Goal: Task Accomplishment & Management: Manage account settings

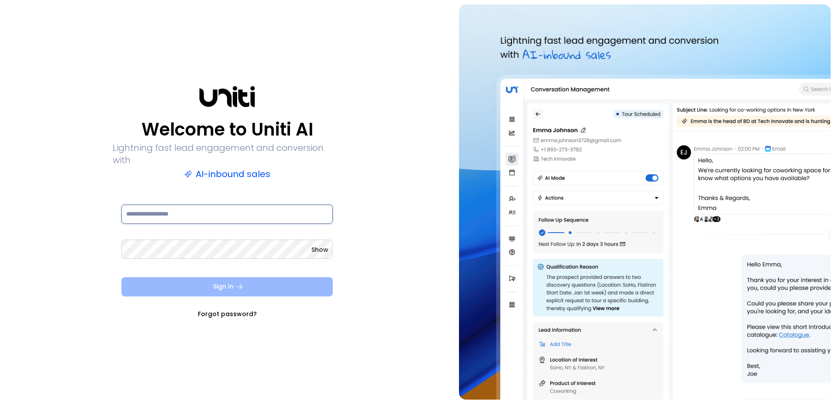
type input "**********"
click at [227, 281] on button "Sign In" at bounding box center [226, 286] width 211 height 19
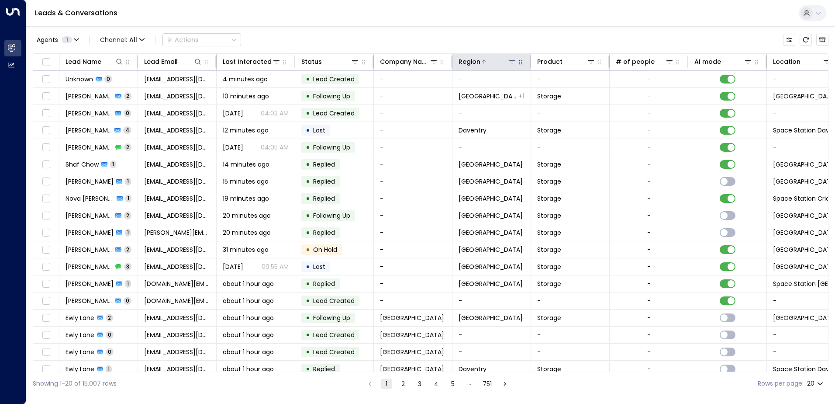
click at [513, 62] on icon at bounding box center [512, 61] width 6 height 3
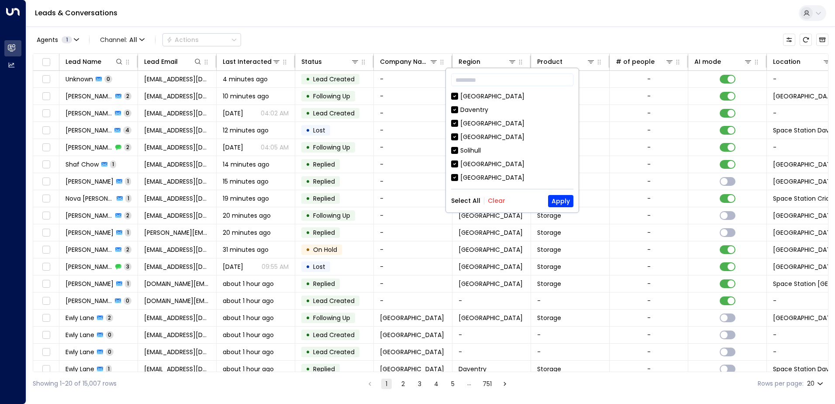
click at [493, 202] on button "Clear" at bounding box center [496, 200] width 17 height 7
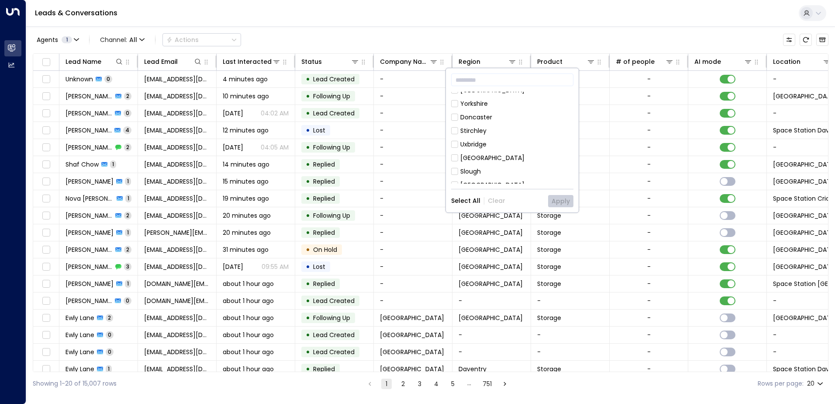
scroll to position [131, 0]
click at [561, 201] on button "Apply" at bounding box center [560, 201] width 25 height 12
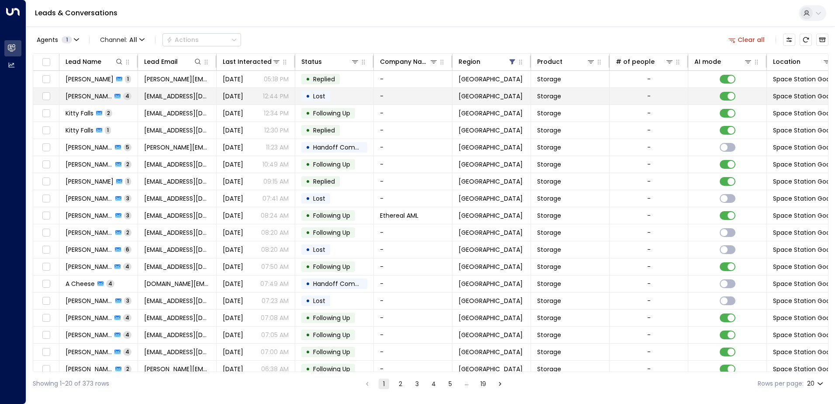
click at [311, 97] on span "Lost" at bounding box center [319, 96] width 18 height 9
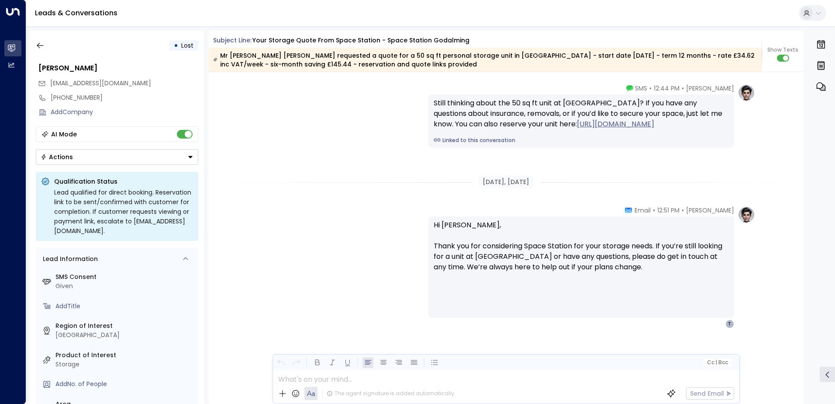
scroll to position [1287, 0]
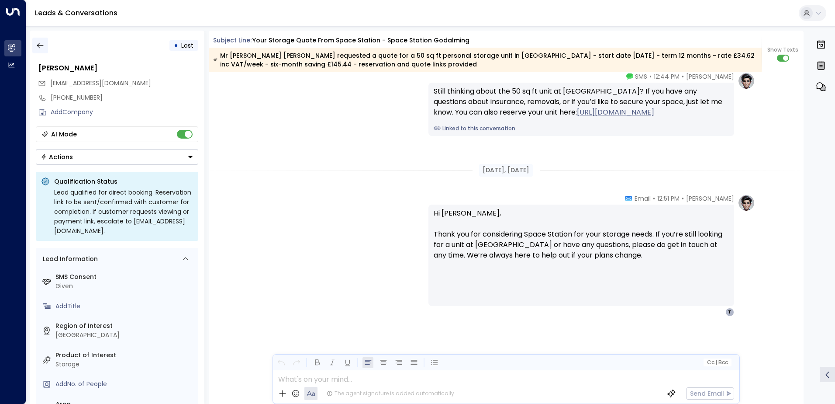
click at [44, 49] on icon "button" at bounding box center [40, 45] width 9 height 9
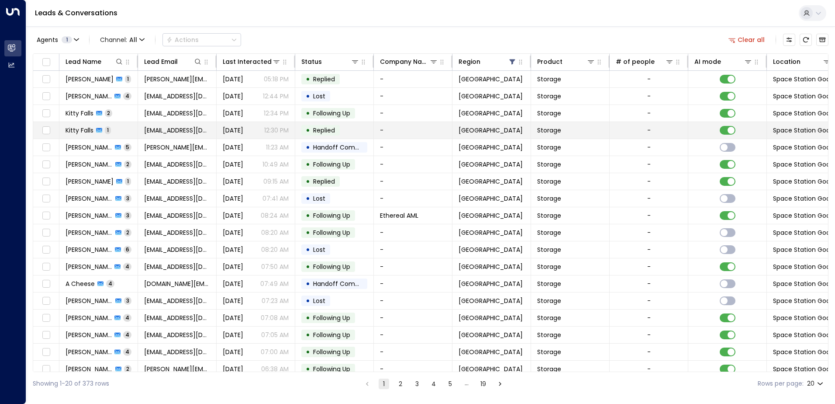
click at [323, 129] on span "Replied" at bounding box center [324, 130] width 22 height 9
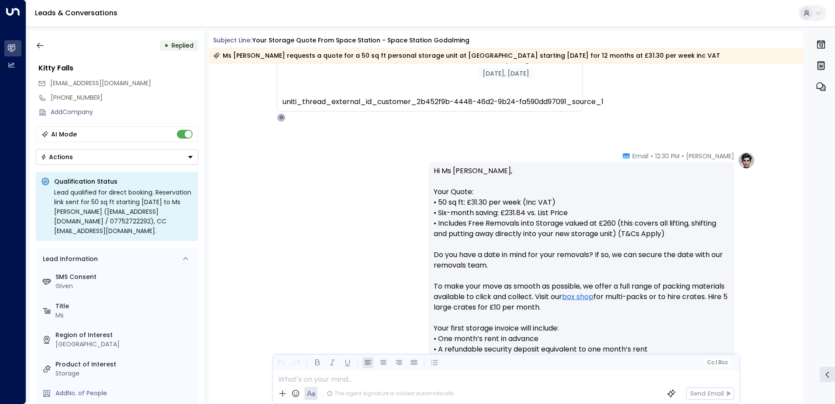
scroll to position [176, 0]
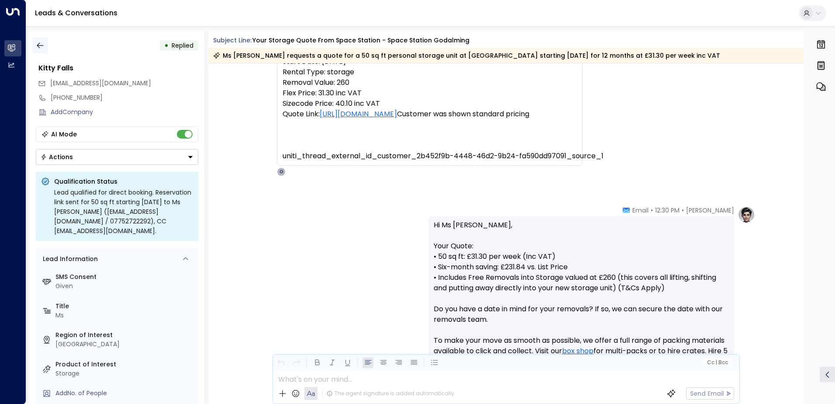
click at [36, 43] on icon "button" at bounding box center [40, 45] width 9 height 9
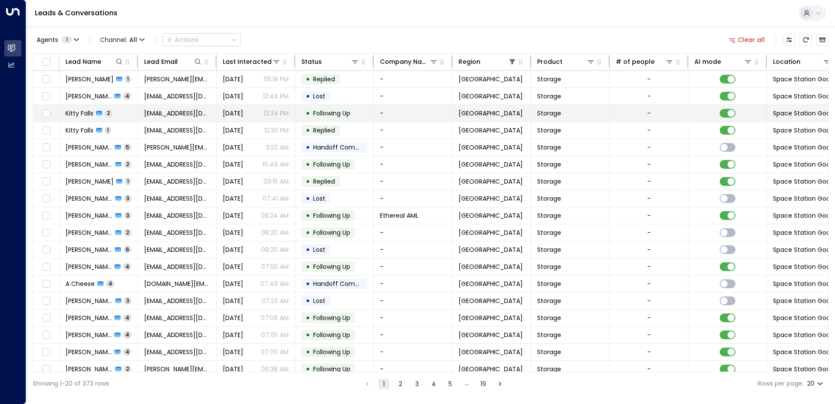
click at [327, 113] on span "Following Up" at bounding box center [331, 113] width 37 height 9
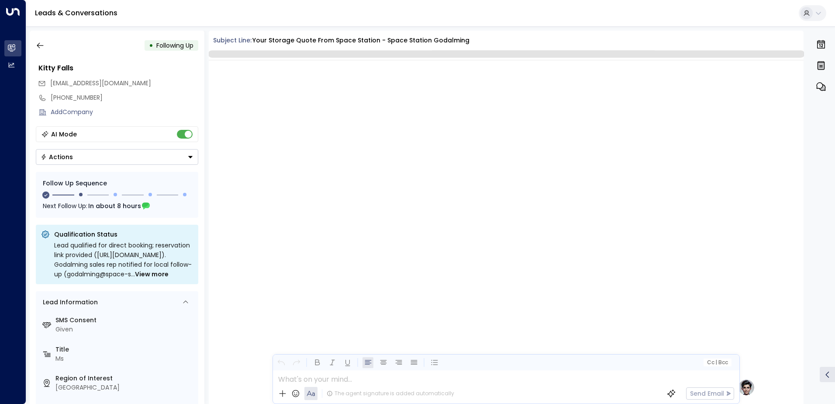
scroll to position [617, 0]
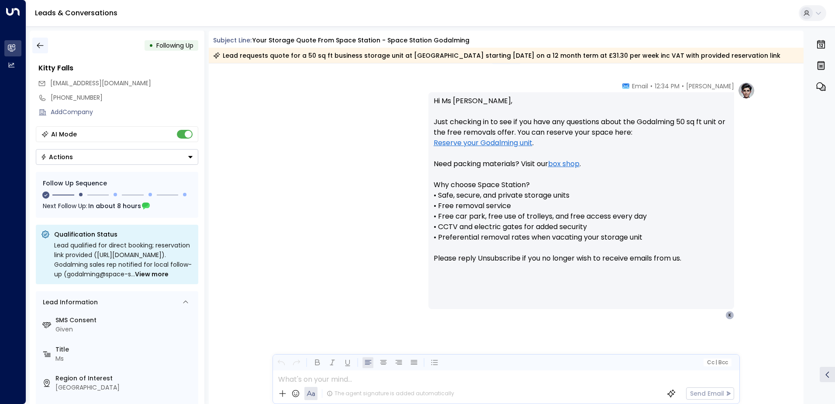
click at [40, 43] on icon "button" at bounding box center [40, 45] width 9 height 9
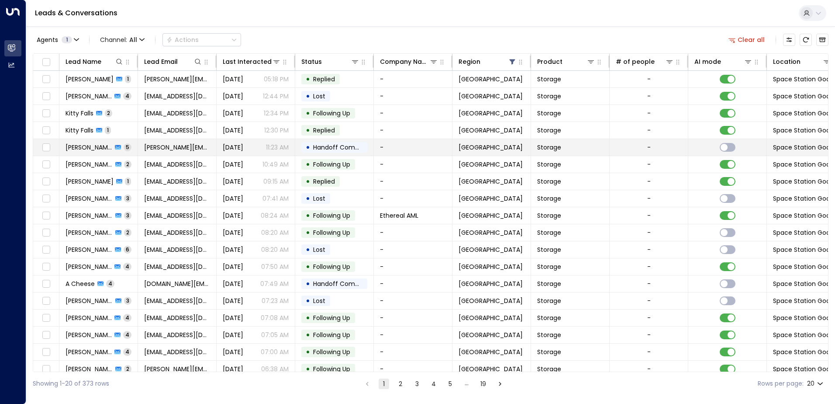
click at [326, 144] on span "Handoff Completed" at bounding box center [344, 147] width 62 height 9
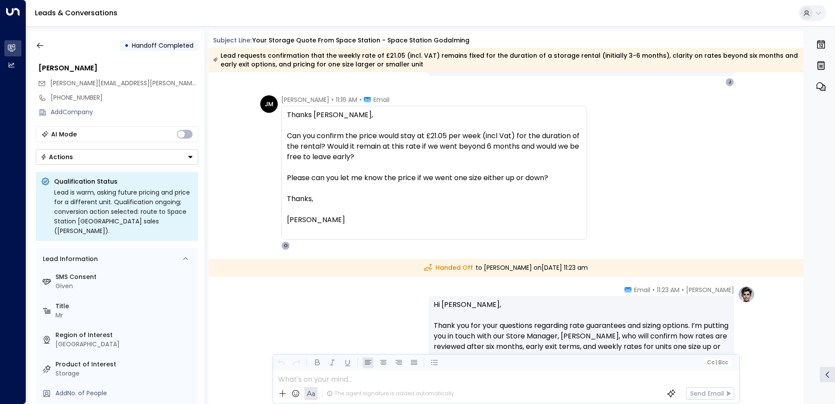
scroll to position [1167, 0]
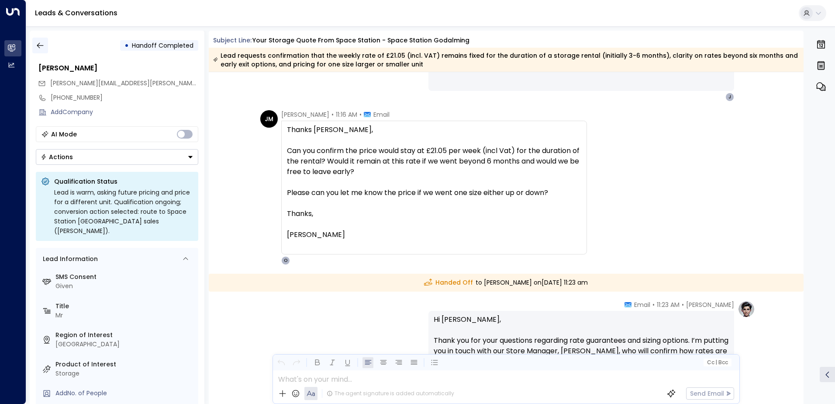
click at [39, 44] on icon "button" at bounding box center [40, 45] width 9 height 9
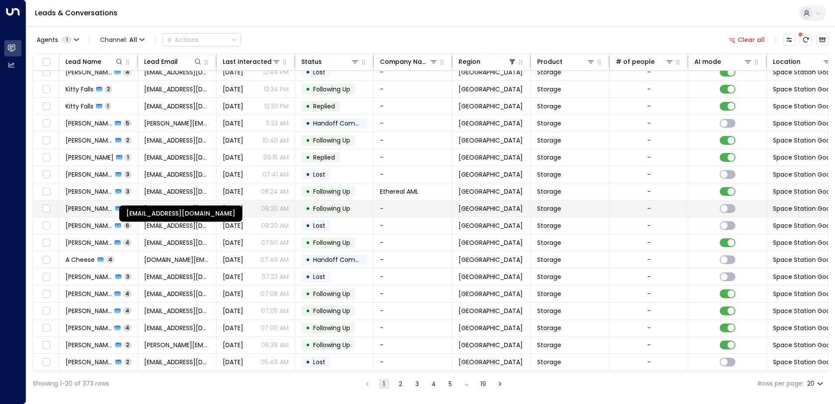
scroll to position [43, 0]
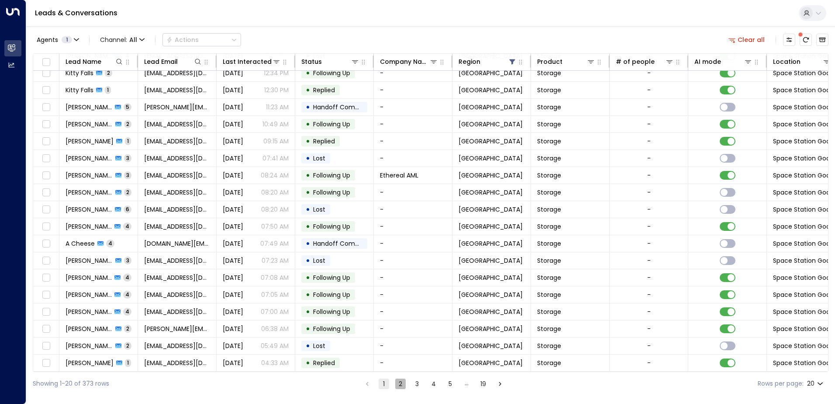
click at [400, 384] on button "2" at bounding box center [400, 383] width 10 height 10
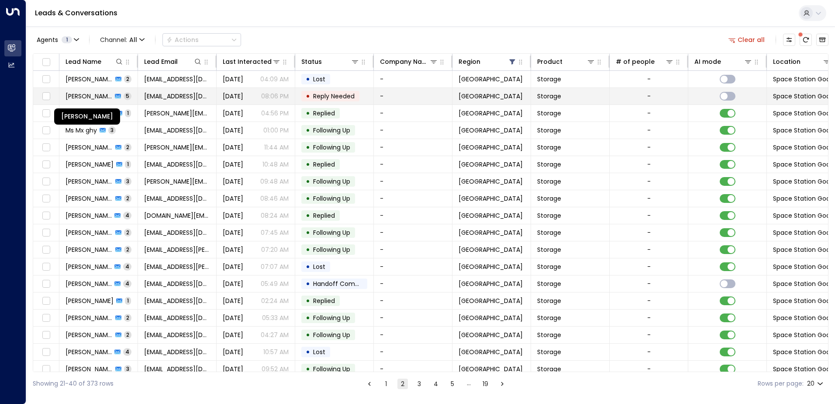
click at [93, 93] on span "[PERSON_NAME]" at bounding box center [89, 96] width 47 height 9
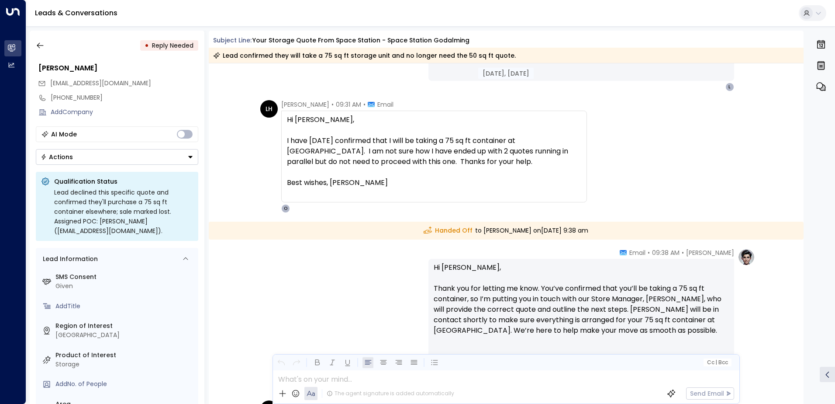
scroll to position [1022, 0]
click at [38, 43] on icon "button" at bounding box center [40, 45] width 9 height 9
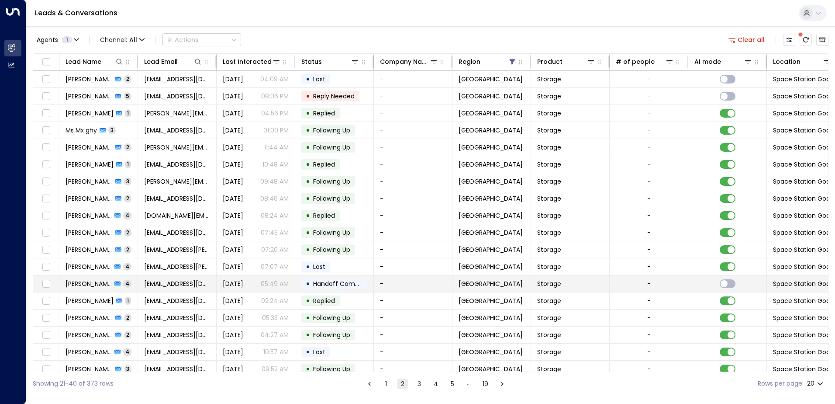
click at [327, 282] on span "Handoff Completed" at bounding box center [344, 283] width 62 height 9
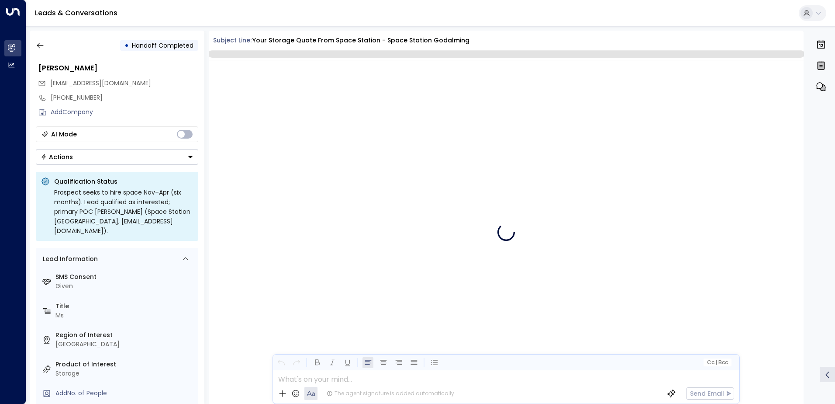
scroll to position [1341, 0]
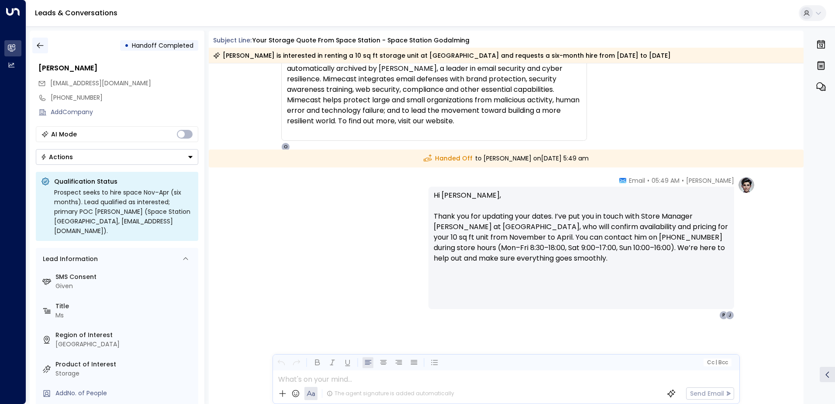
click at [39, 45] on icon "button" at bounding box center [40, 46] width 7 height 6
